Goal: Information Seeking & Learning: Compare options

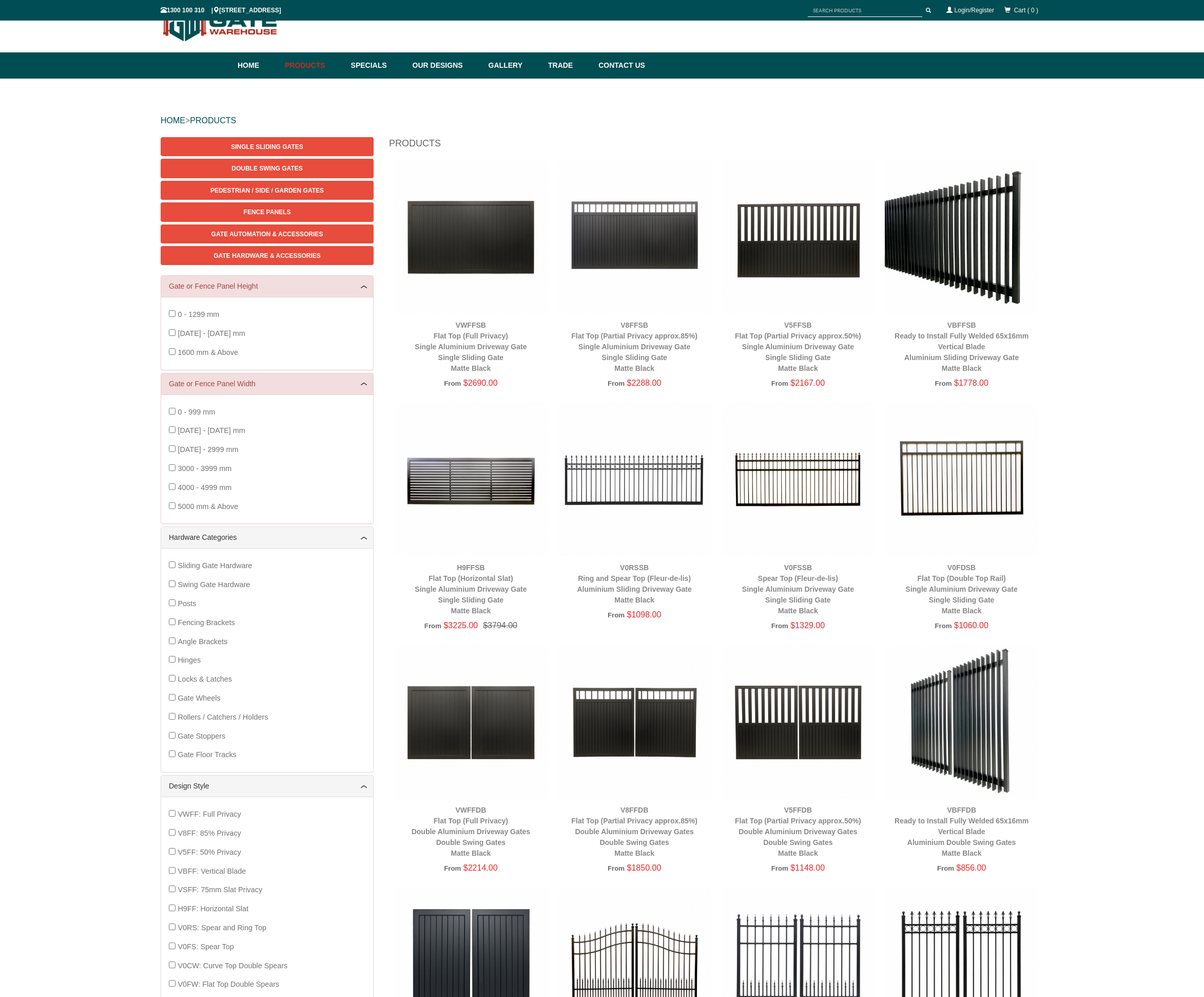
click at [971, 307] on img at bounding box center [962, 237] width 153 height 153
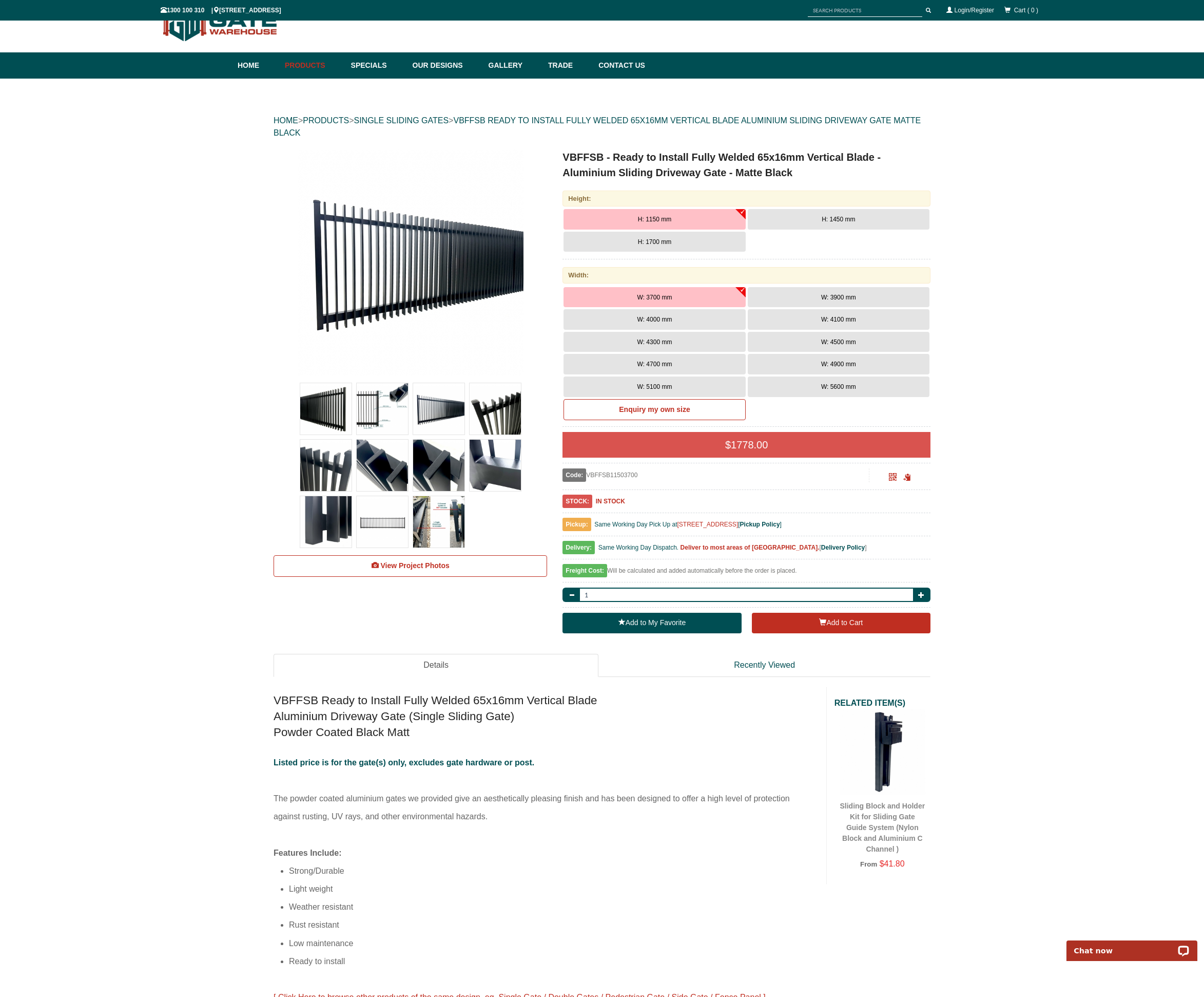
click at [841, 223] on span "H: 1450 mm" at bounding box center [838, 220] width 33 height 8
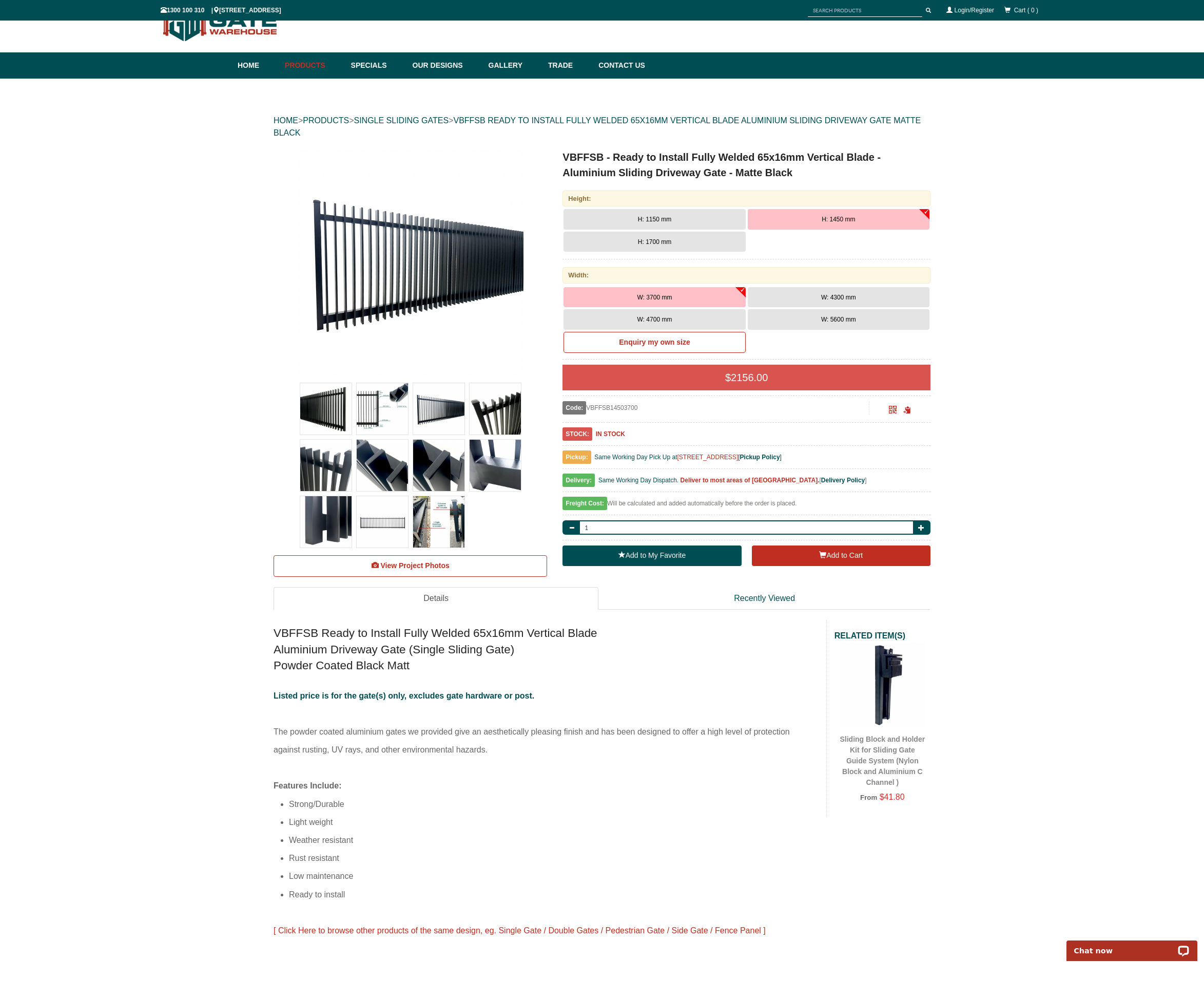
click at [689, 217] on button "H: 1150 mm" at bounding box center [654, 220] width 182 height 21
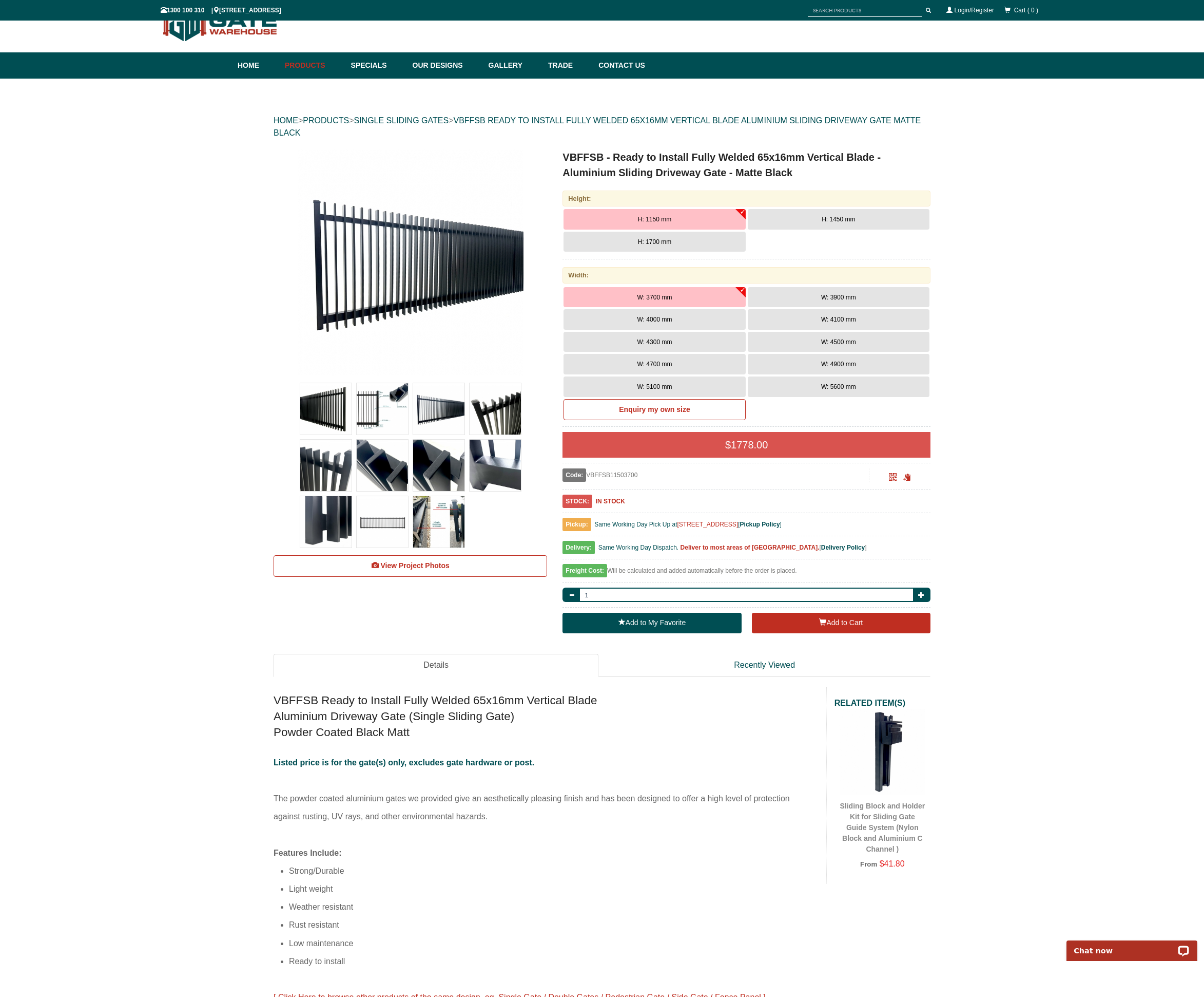
click at [794, 214] on button "H: 1450 mm" at bounding box center [839, 220] width 182 height 21
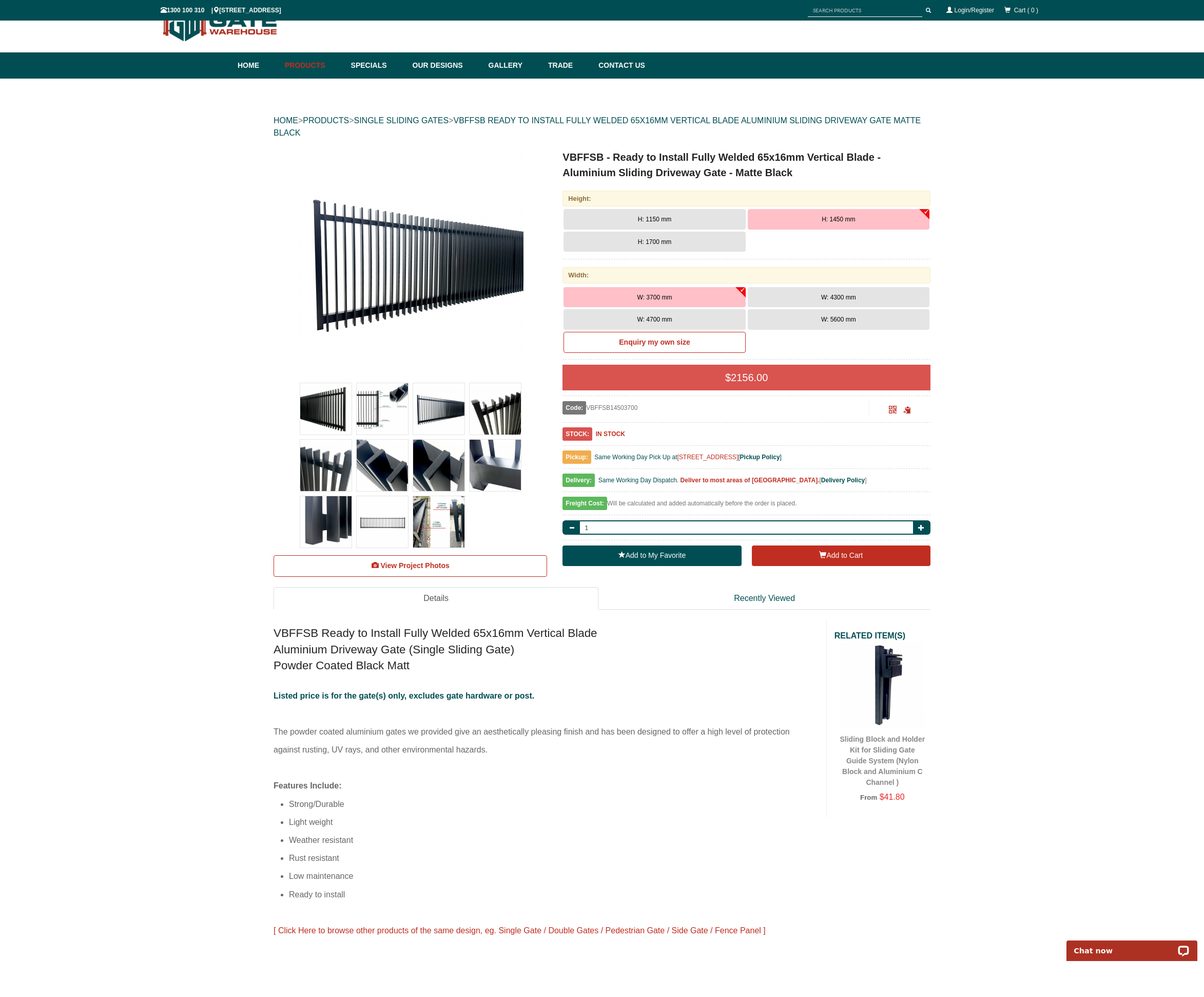
click at [710, 221] on button "H: 1150 mm" at bounding box center [654, 220] width 182 height 21
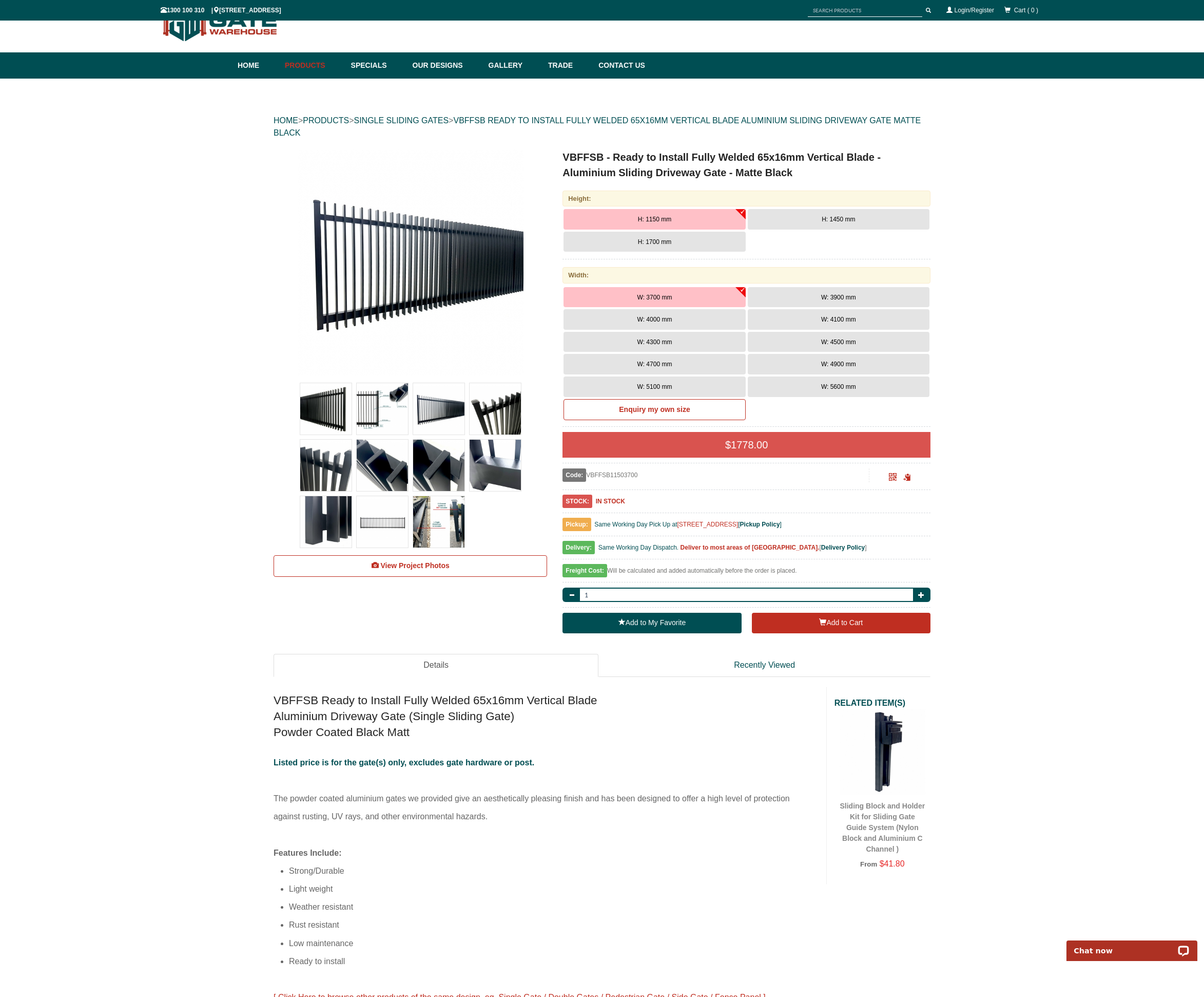
click at [803, 313] on button "W: 4100 mm" at bounding box center [839, 319] width 182 height 21
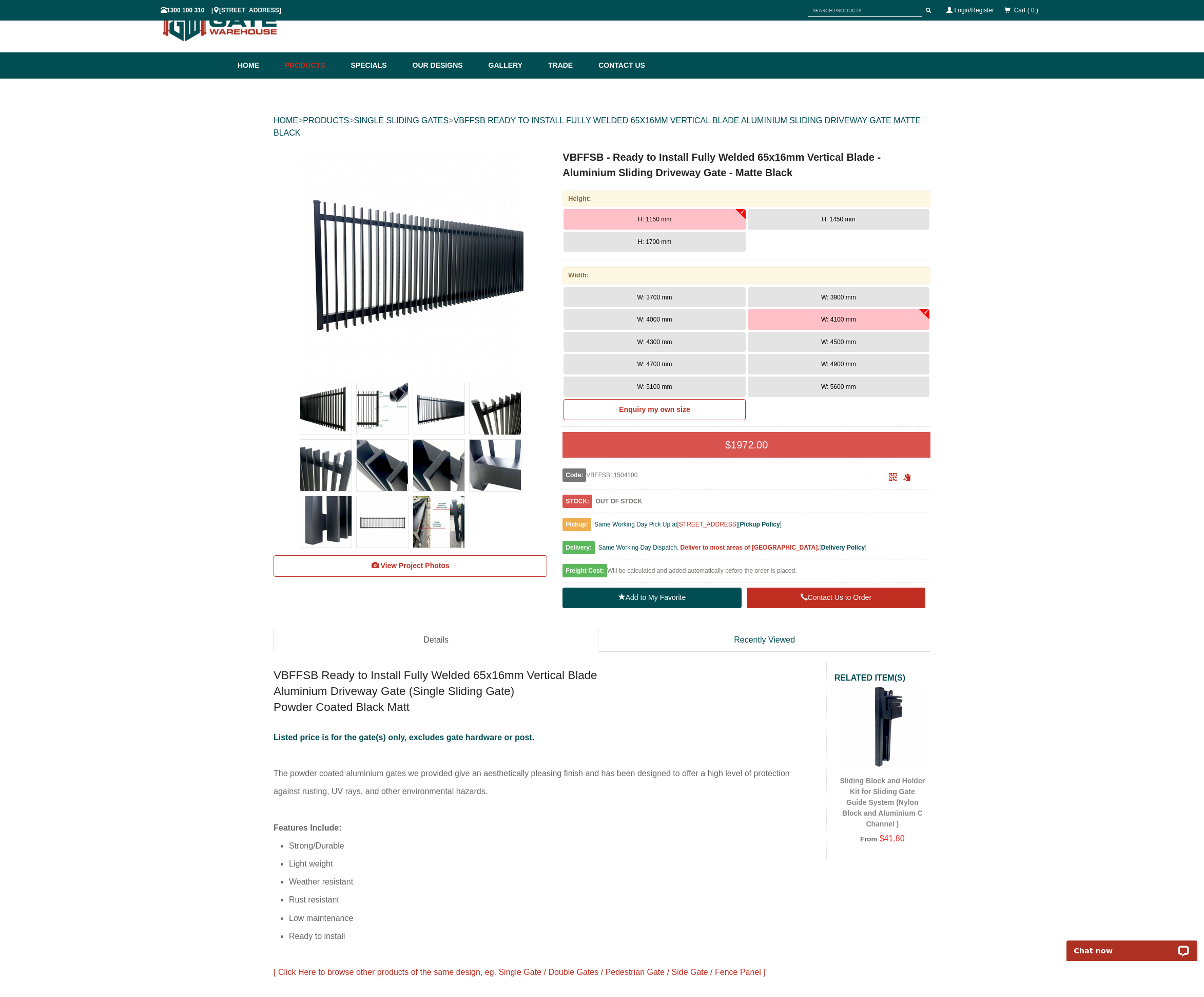
click at [842, 223] on button "H: 1450 mm" at bounding box center [839, 220] width 182 height 21
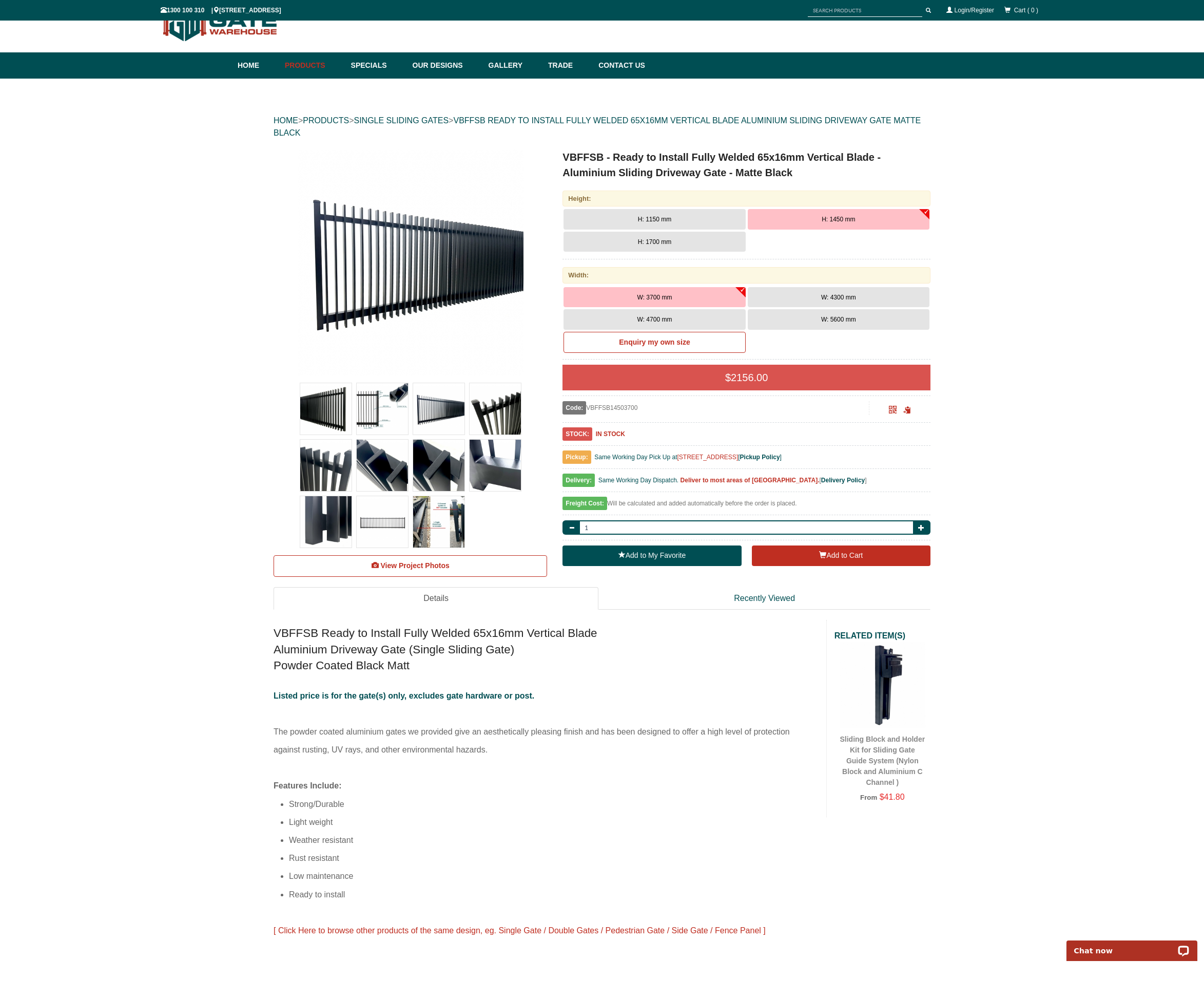
click at [815, 293] on button "W: 4300 mm" at bounding box center [839, 297] width 182 height 21
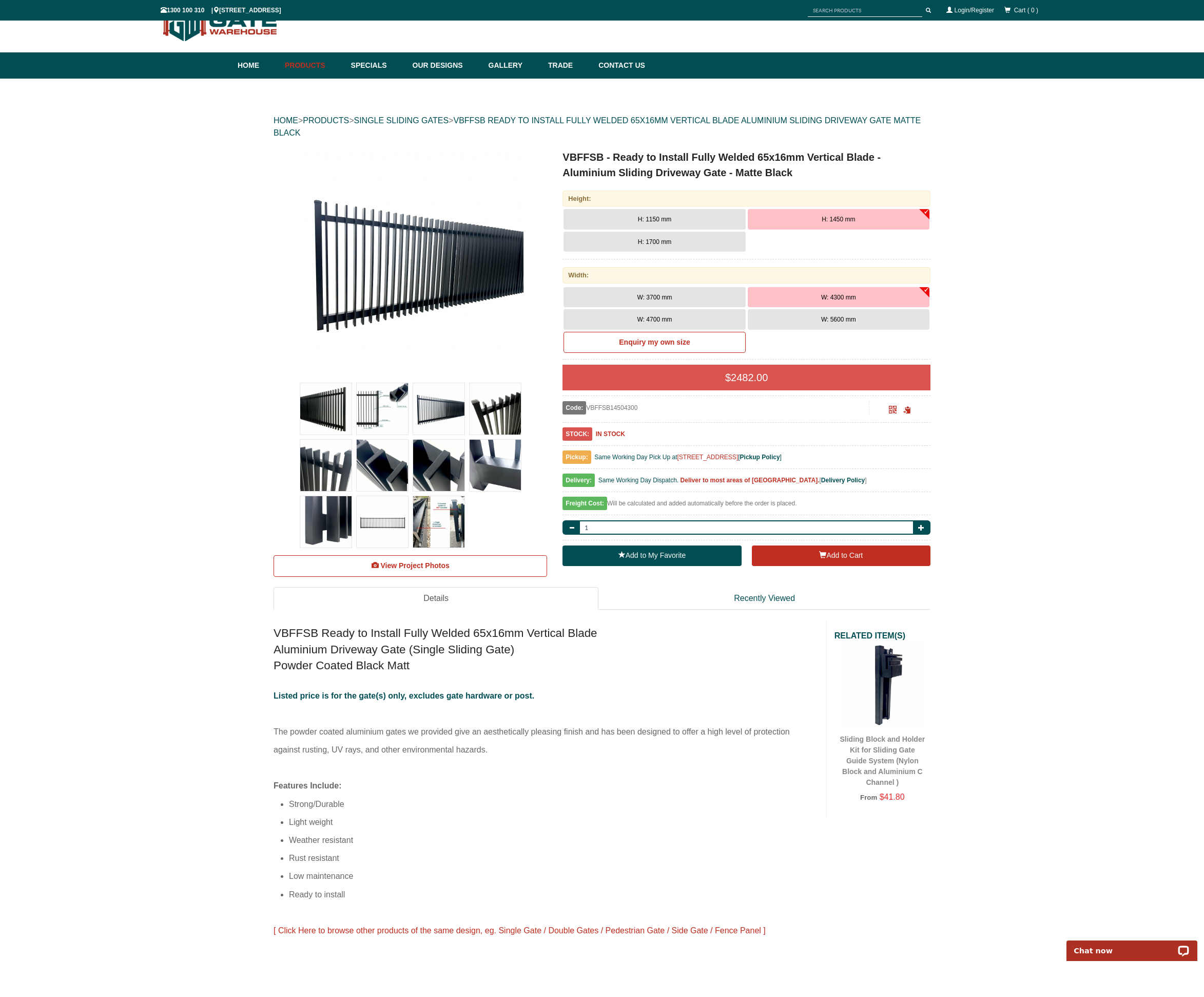
click at [691, 218] on button "H: 1150 mm" at bounding box center [654, 220] width 182 height 21
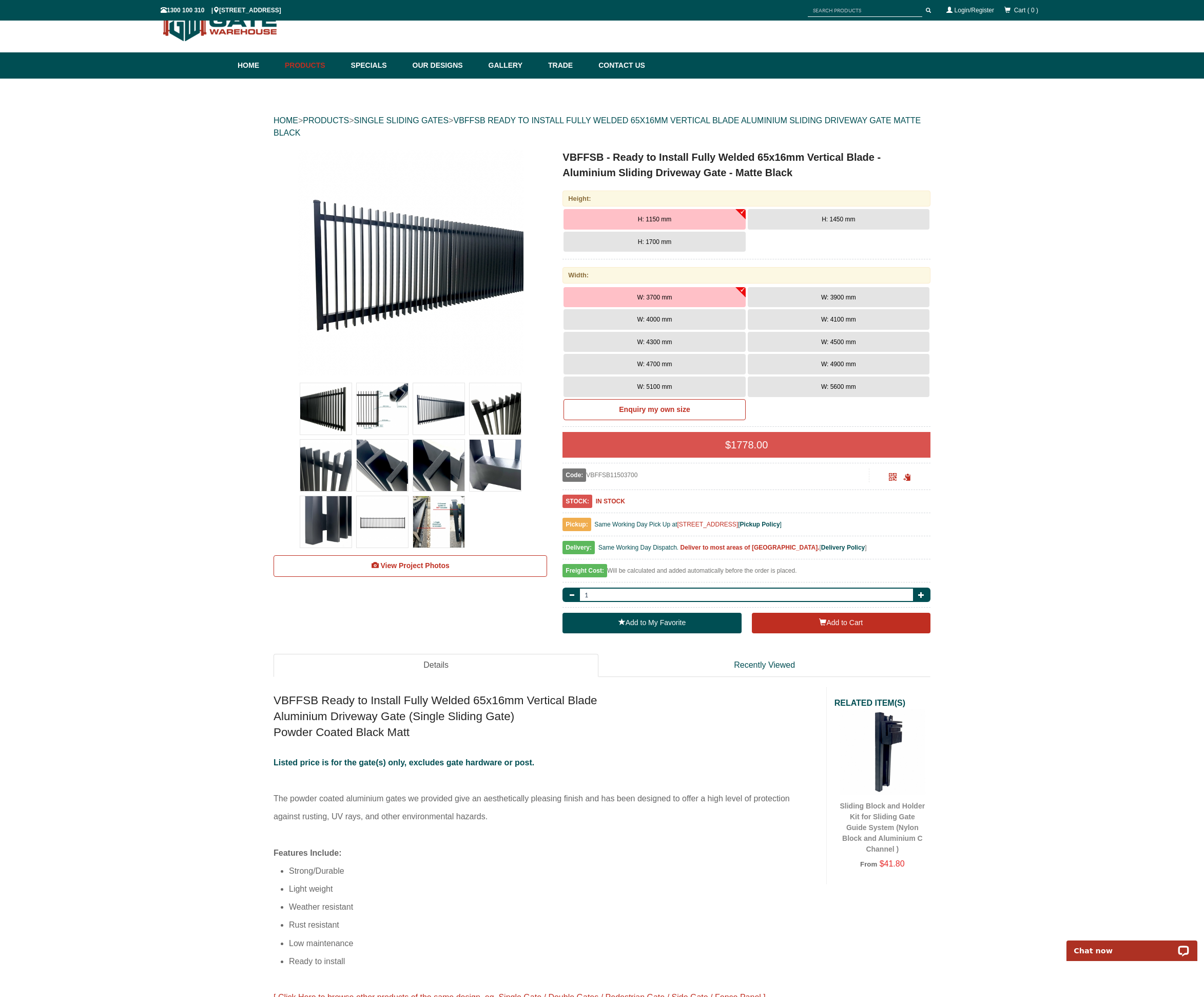
click at [819, 321] on button "W: 4100 mm" at bounding box center [839, 319] width 182 height 21
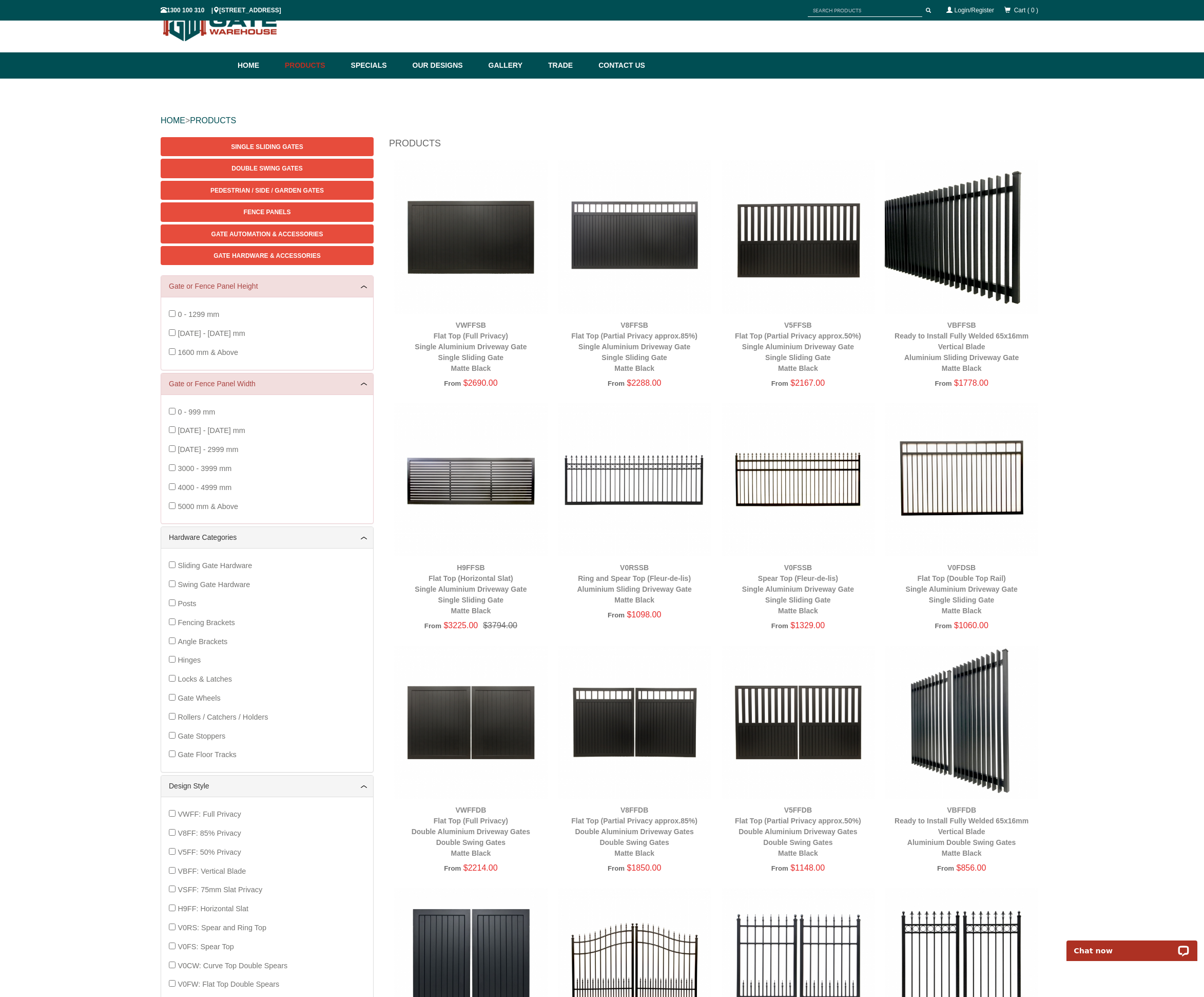
click at [957, 732] on img at bounding box center [962, 722] width 153 height 153
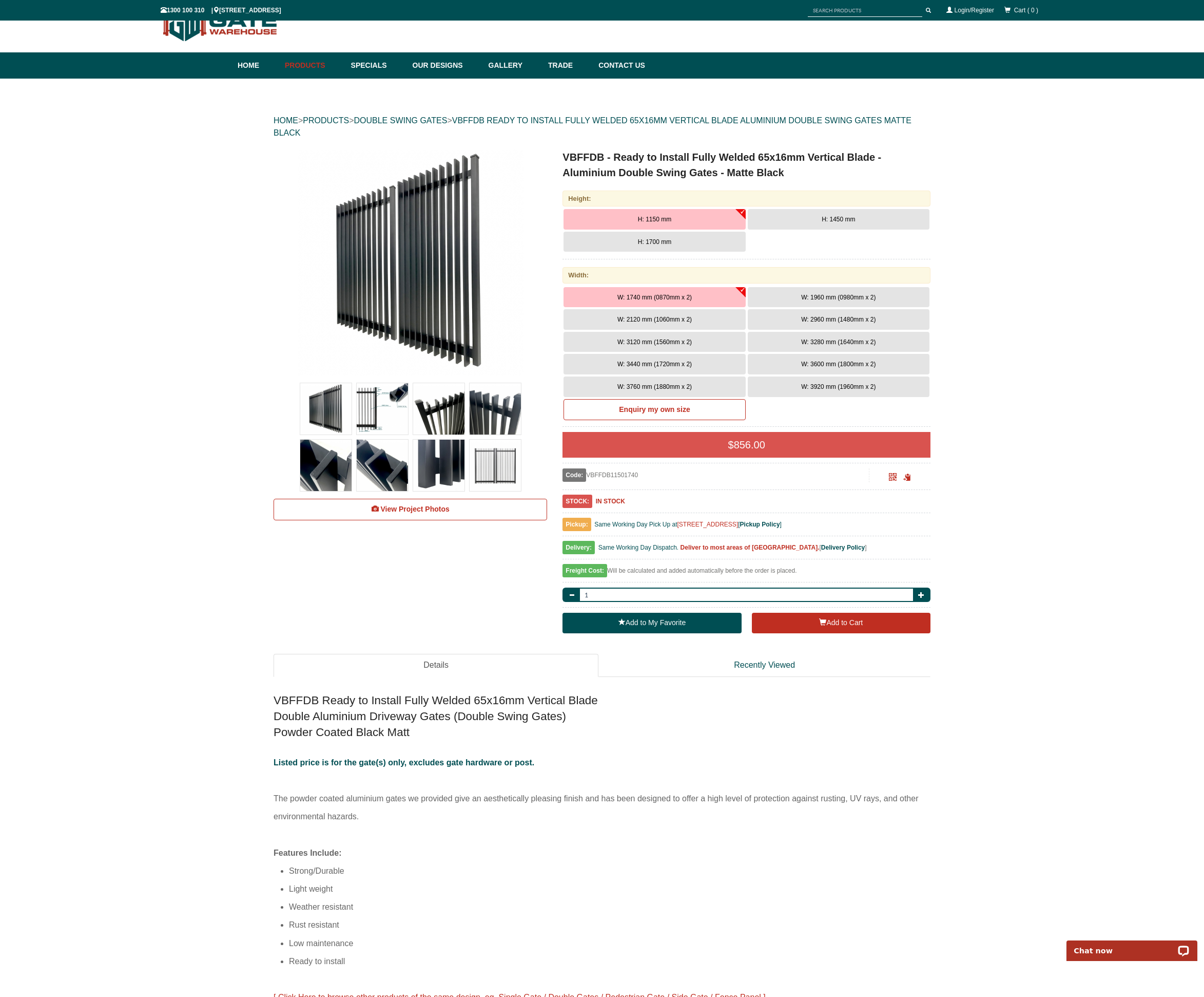
scroll to position [23, 0]
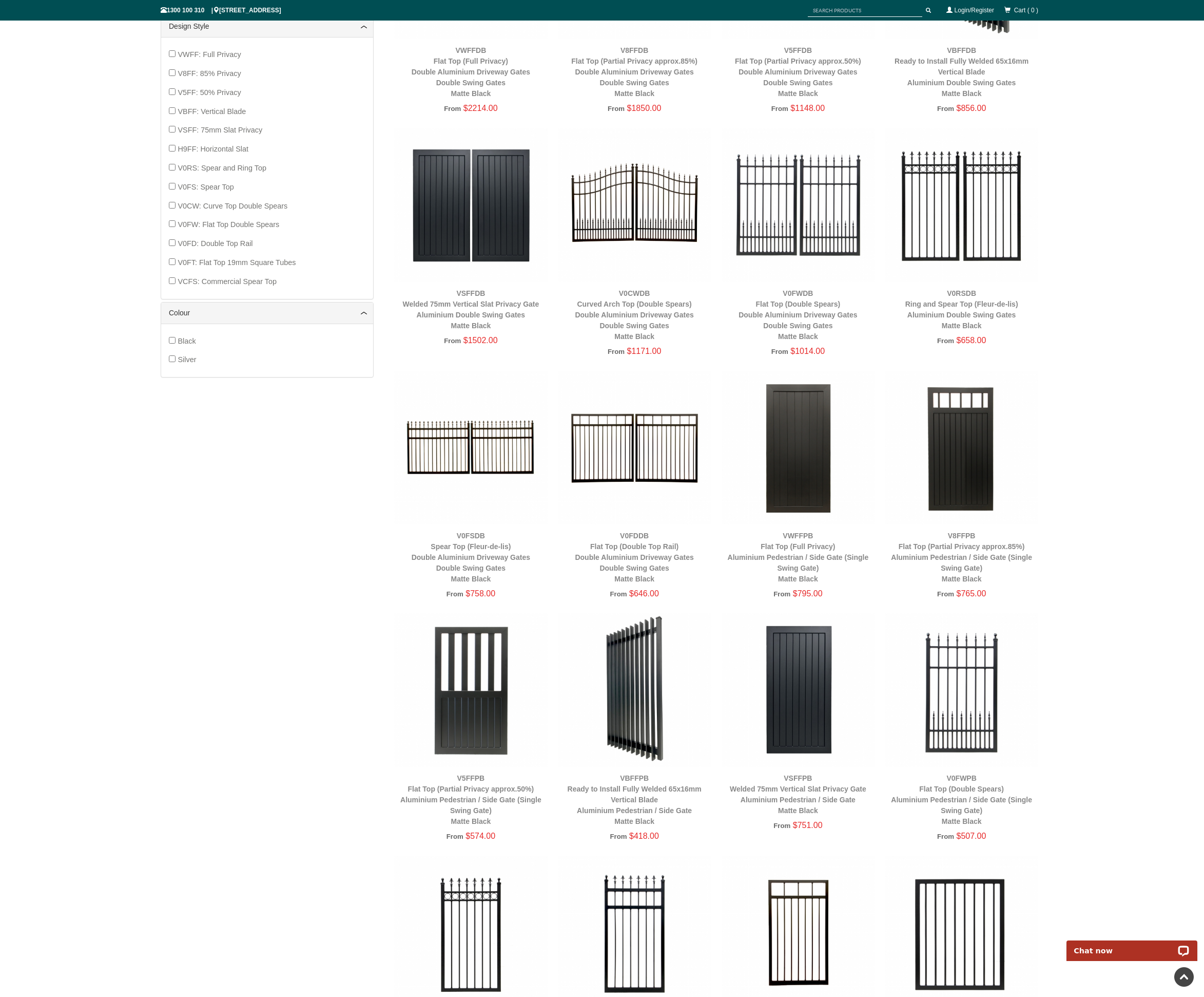
scroll to position [792, 0]
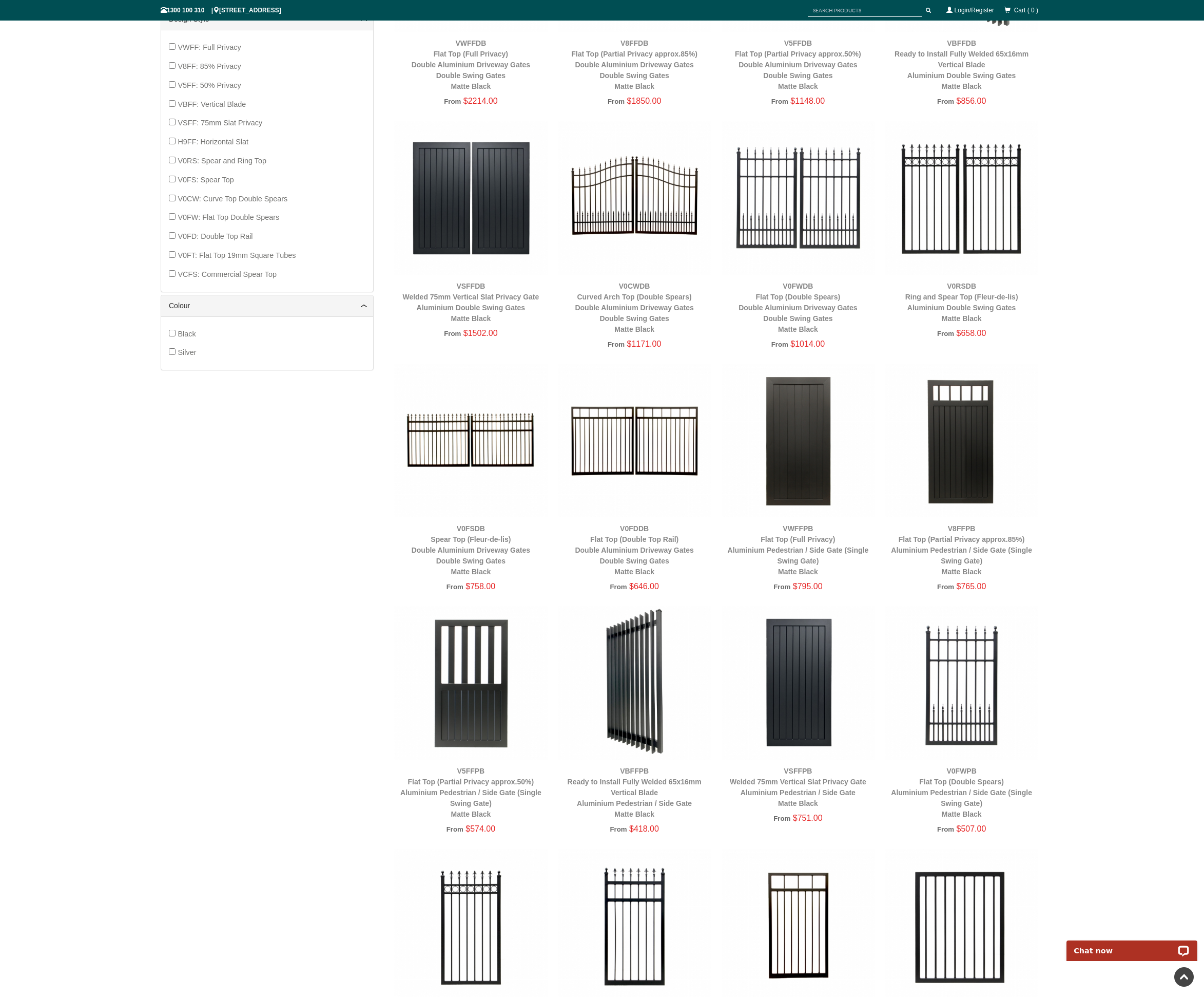
click at [618, 682] on img at bounding box center [634, 683] width 153 height 153
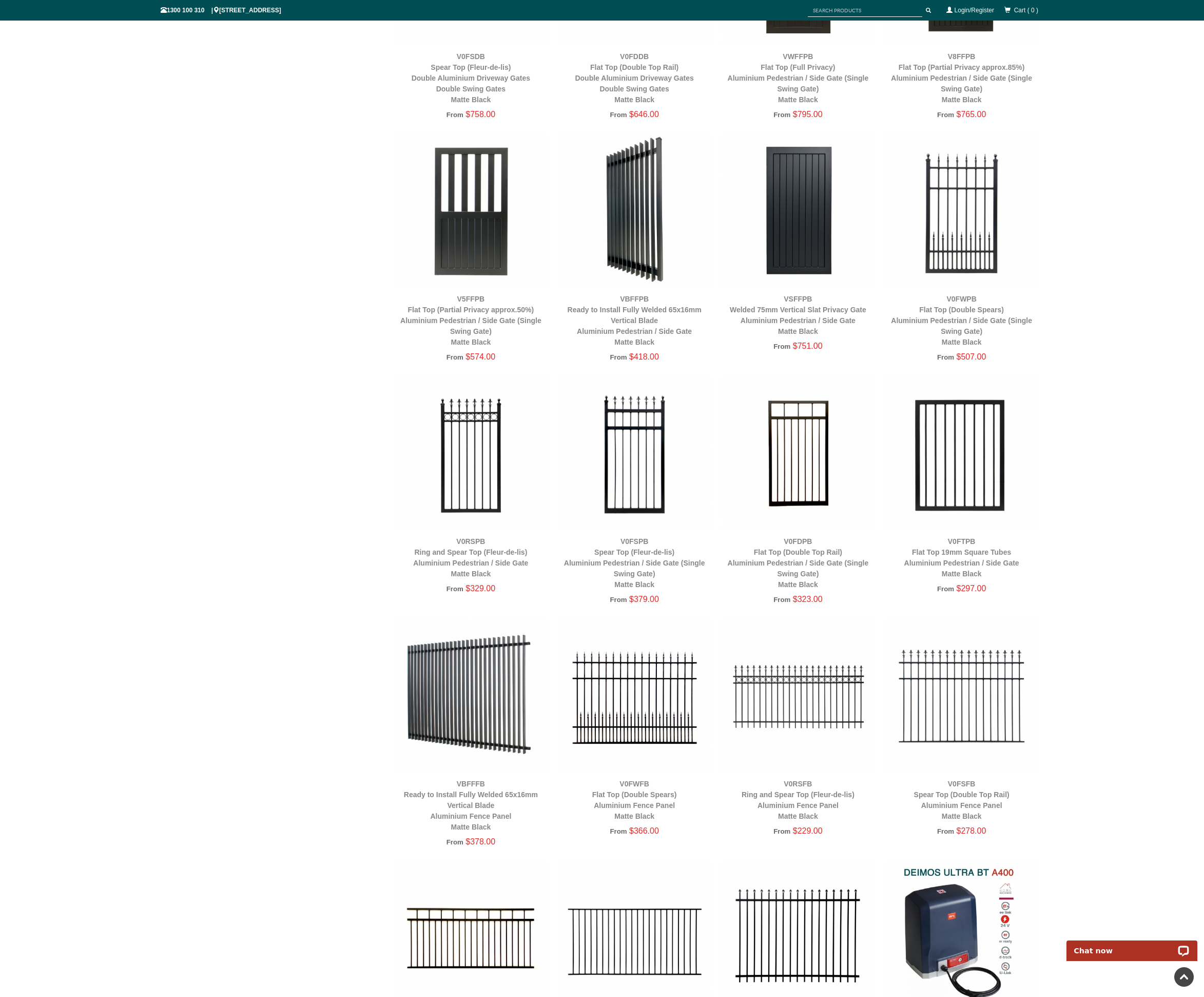
scroll to position [1262, 0]
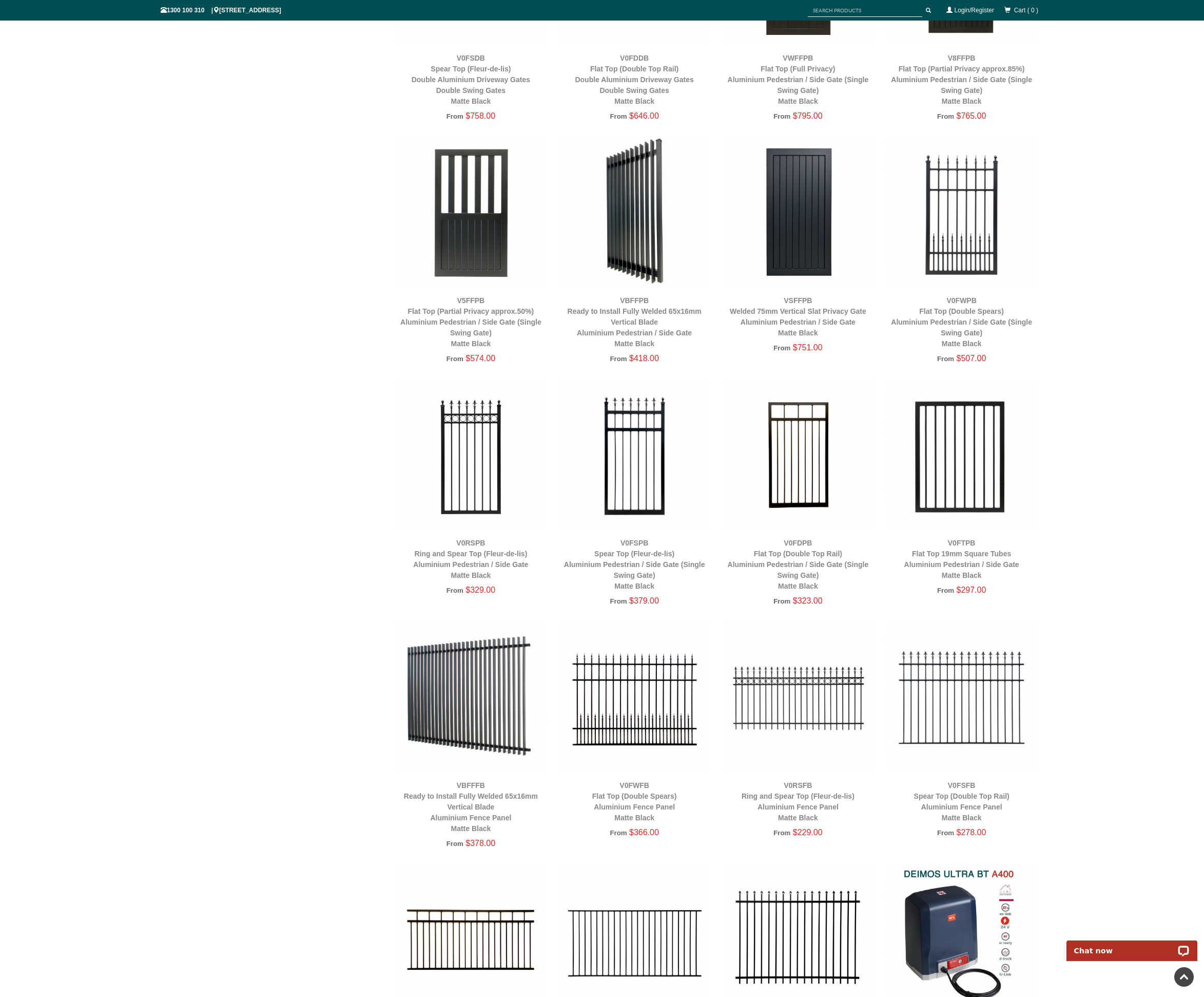
click at [475, 746] on img at bounding box center [470, 698] width 153 height 153
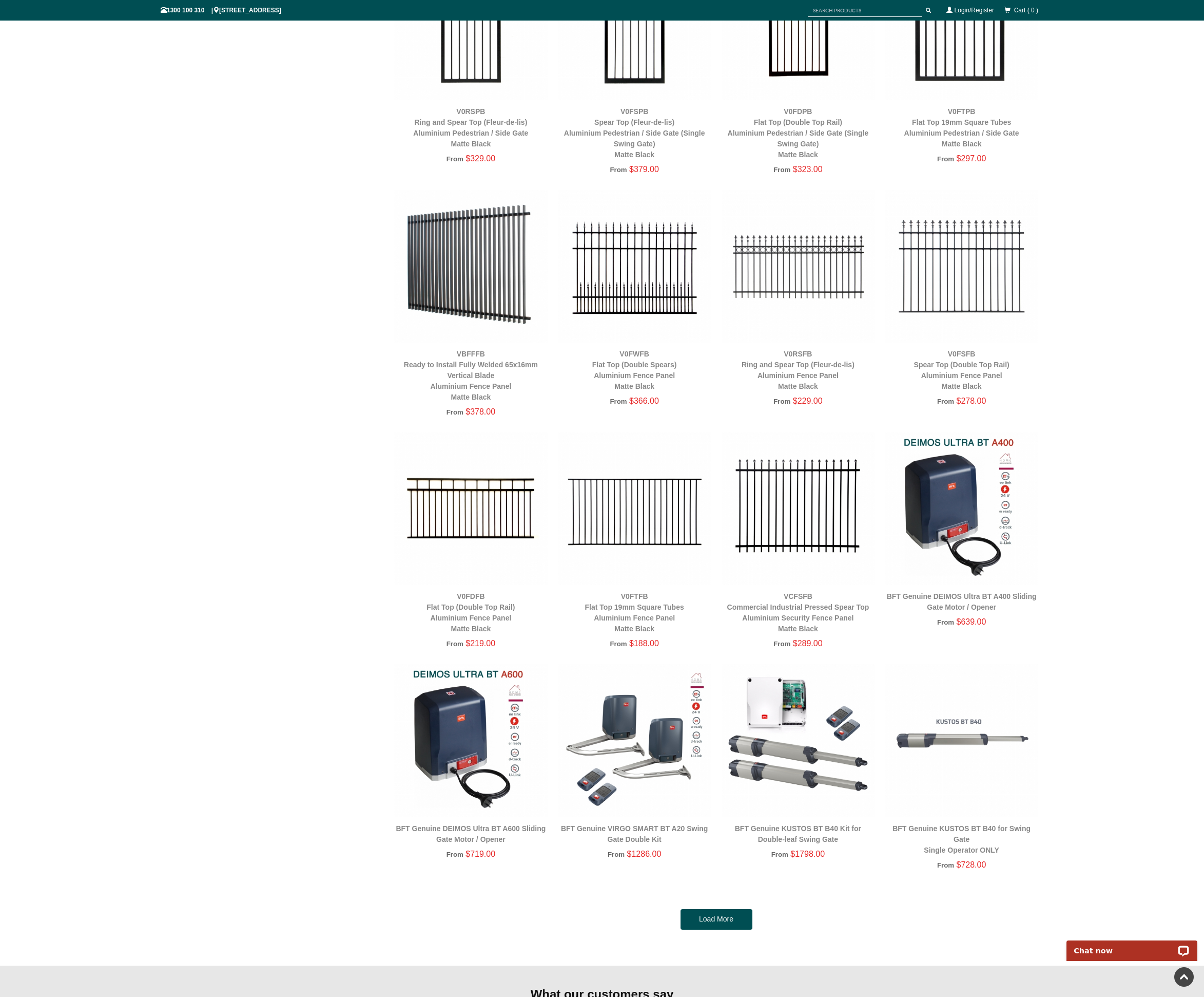
scroll to position [1935, 0]
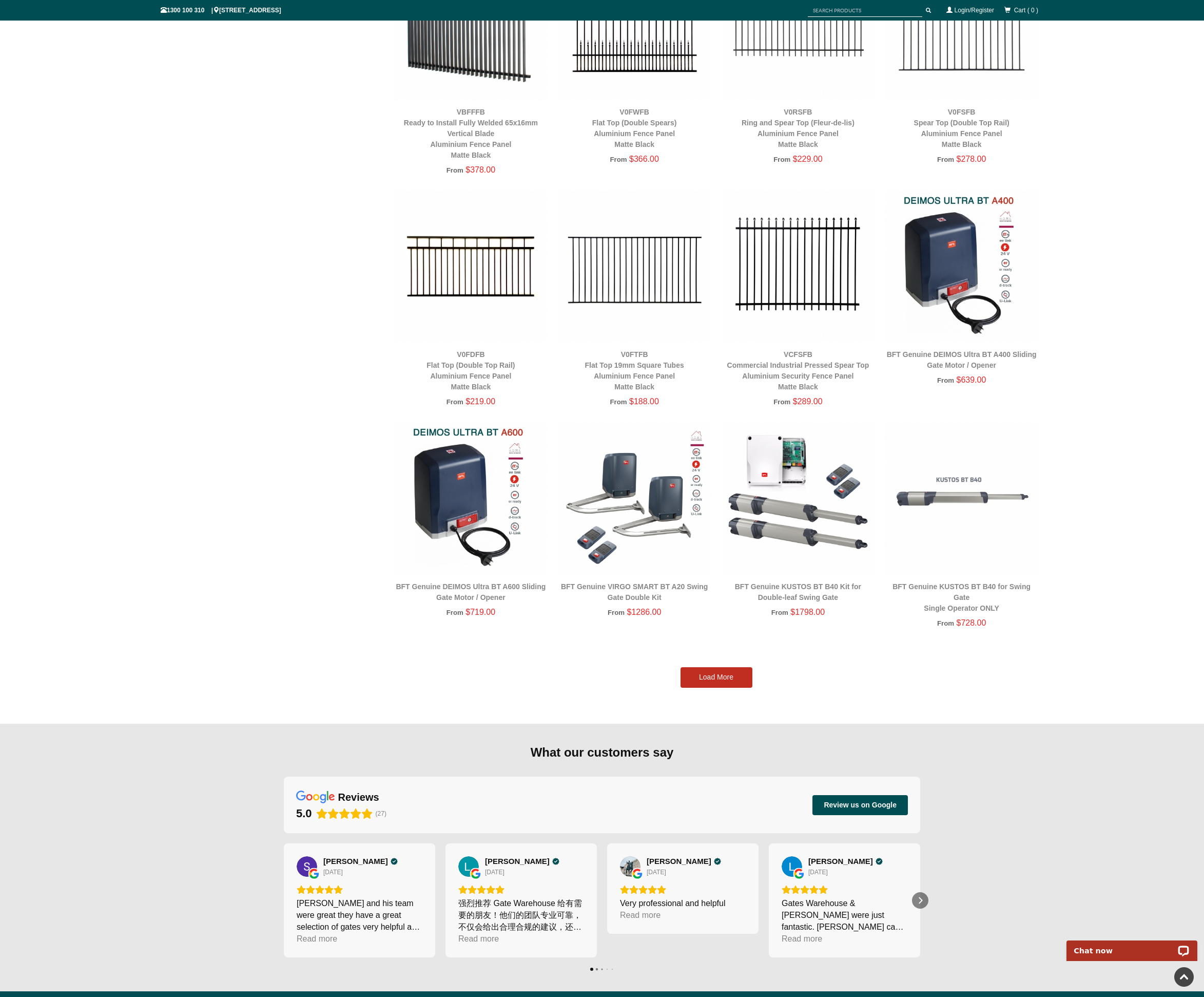
click at [735, 672] on link "Load More" at bounding box center [717, 677] width 72 height 21
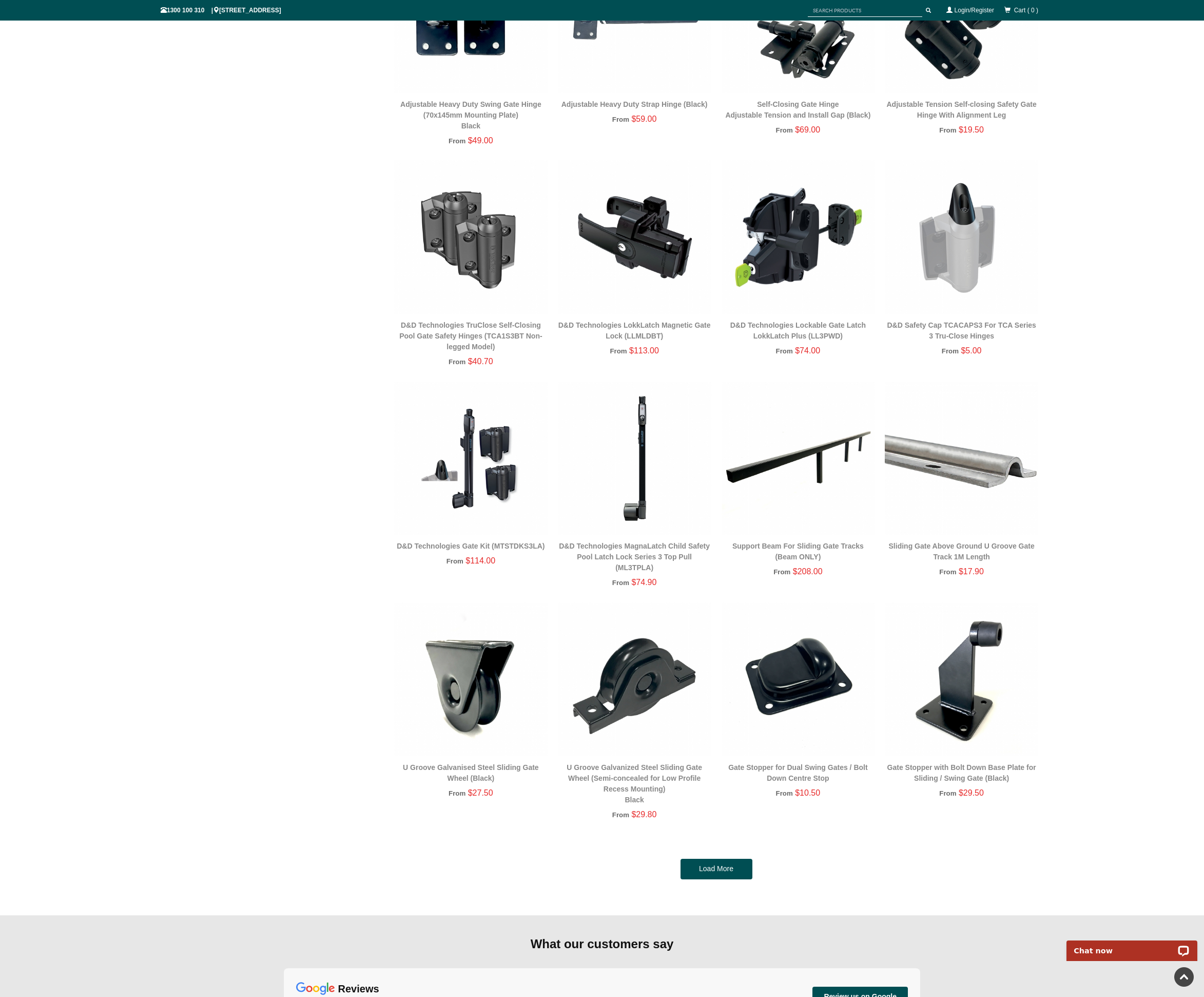
scroll to position [4210, 0]
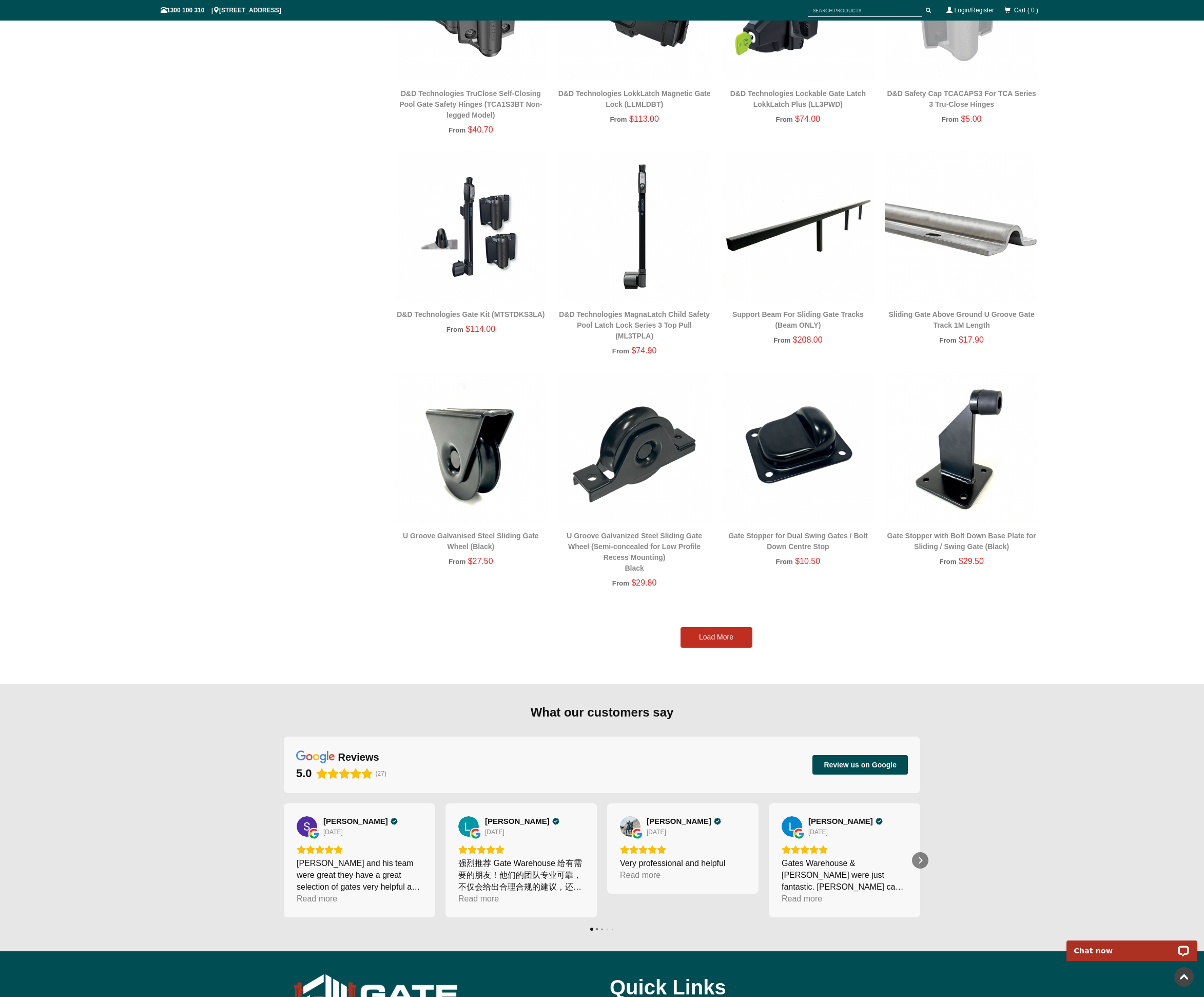
click at [731, 640] on link "Load More" at bounding box center [717, 637] width 72 height 21
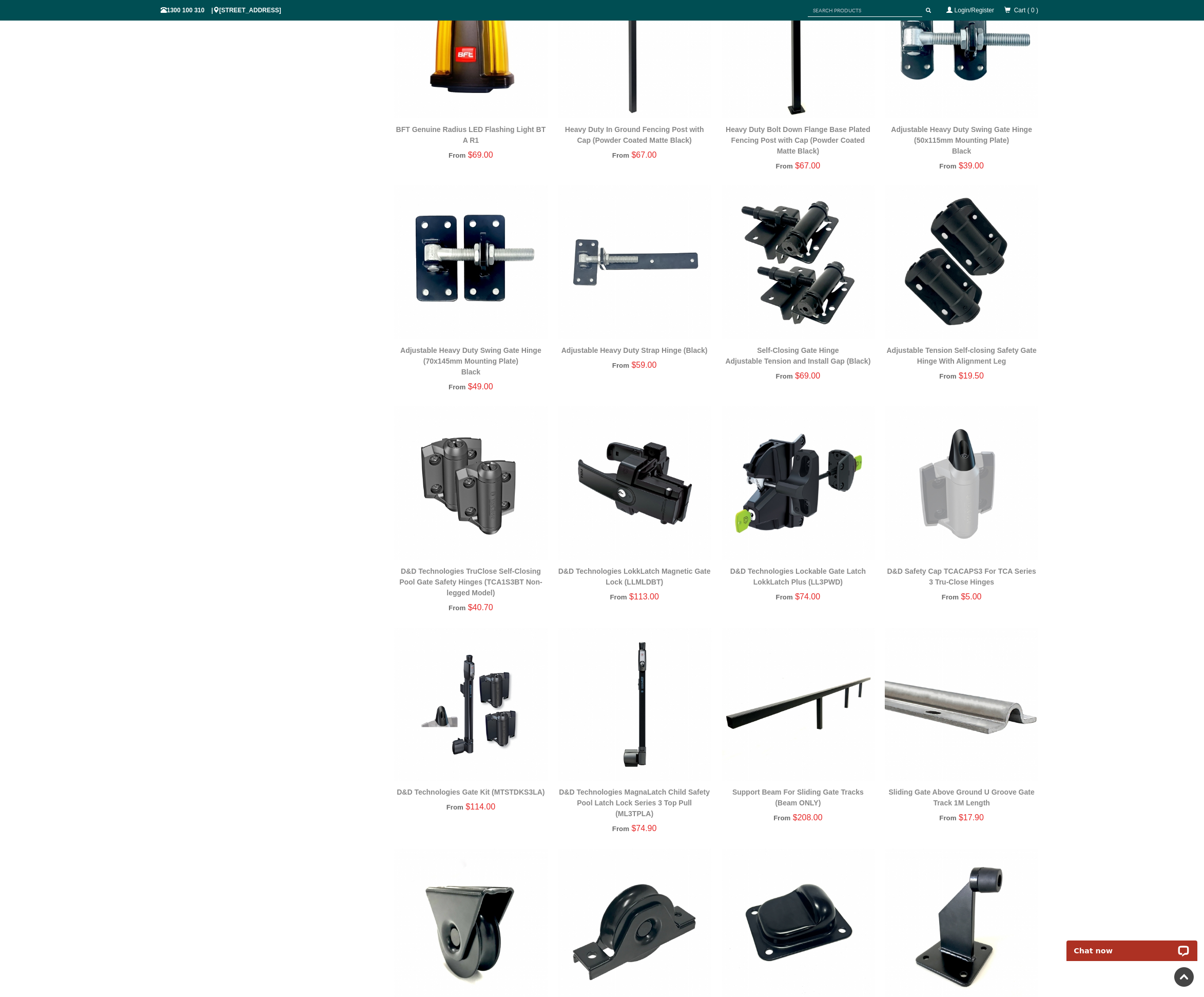
scroll to position [3748, 0]
